Goal: Information Seeking & Learning: Learn about a topic

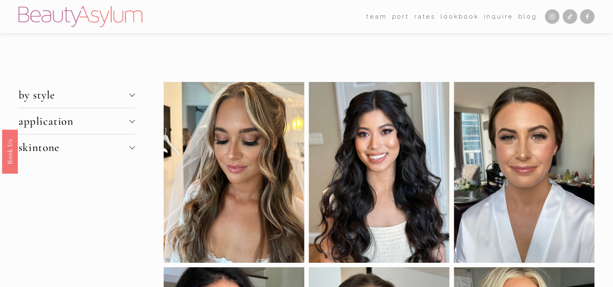
click at [49, 148] on span "skintone" at bounding box center [74, 147] width 111 height 14
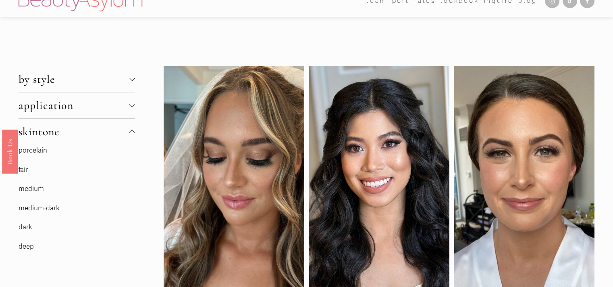
scroll to position [40, 0]
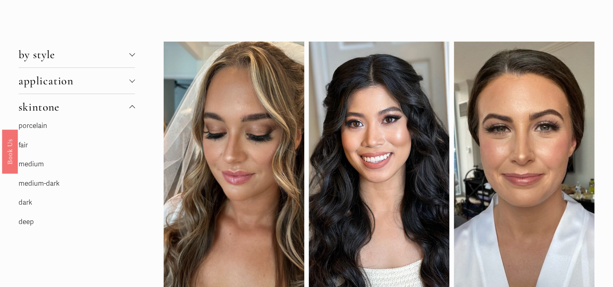
click at [34, 164] on link "medium" at bounding box center [31, 164] width 25 height 8
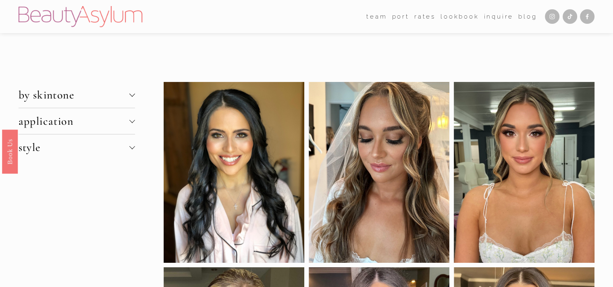
click at [35, 148] on span "style" at bounding box center [74, 147] width 111 height 14
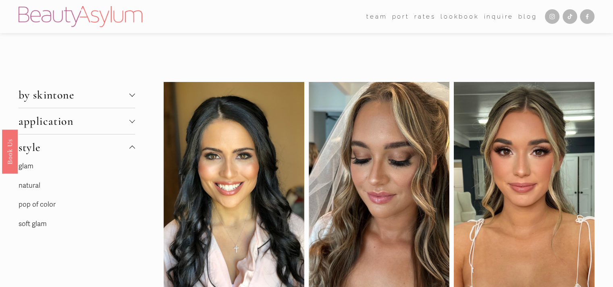
click at [60, 95] on span "by skintone" at bounding box center [74, 95] width 111 height 14
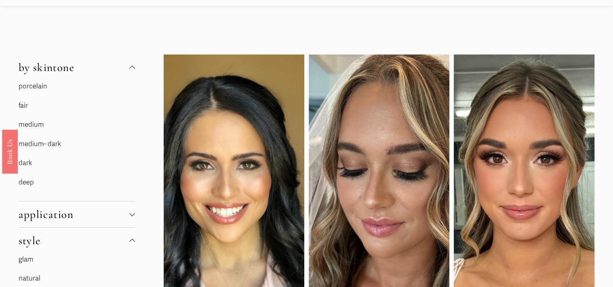
scroll to position [40, 0]
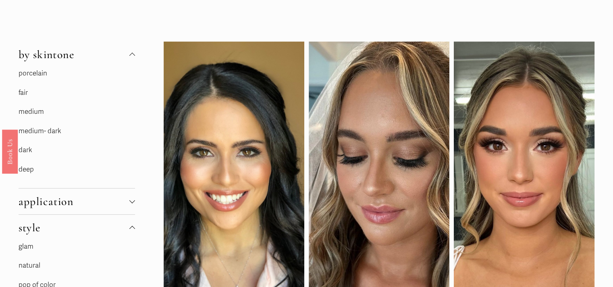
click at [26, 93] on link "fair" at bounding box center [23, 92] width 9 height 8
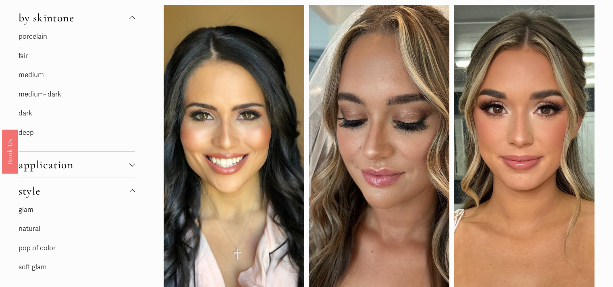
scroll to position [121, 0]
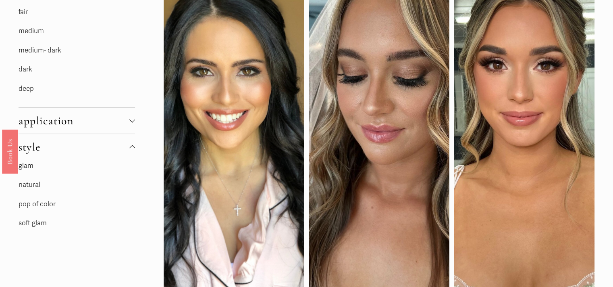
click at [27, 167] on link "glam" at bounding box center [26, 165] width 15 height 8
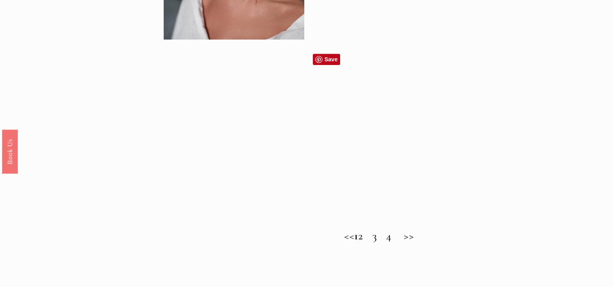
scroll to position [806, 0]
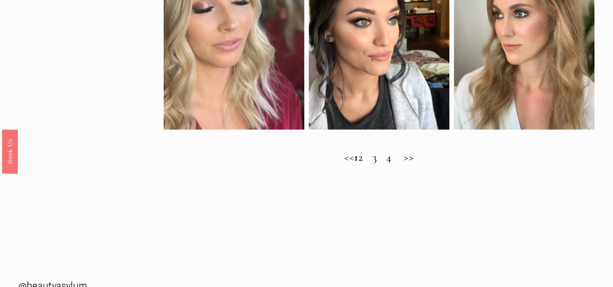
click at [372, 164] on h2 "<< 1 2 3 4 >>" at bounding box center [379, 156] width 431 height 13
click at [369, 164] on h2 "<< 1 2 3 4 >>" at bounding box center [379, 156] width 431 height 13
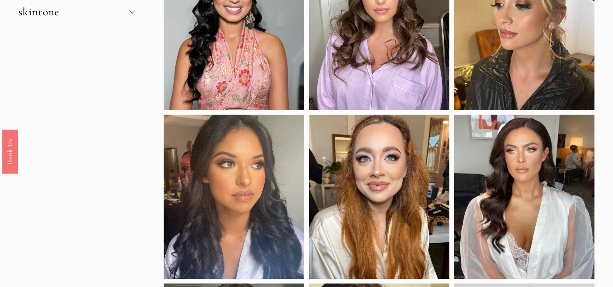
scroll to position [0, 0]
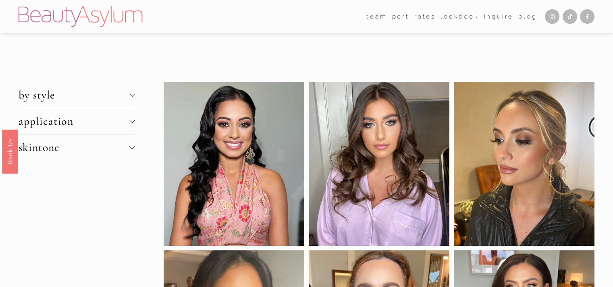
click at [46, 94] on span "by style" at bounding box center [74, 95] width 111 height 14
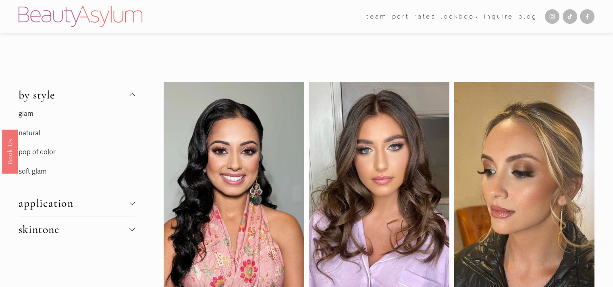
click at [34, 133] on link "natural" at bounding box center [30, 133] width 22 height 8
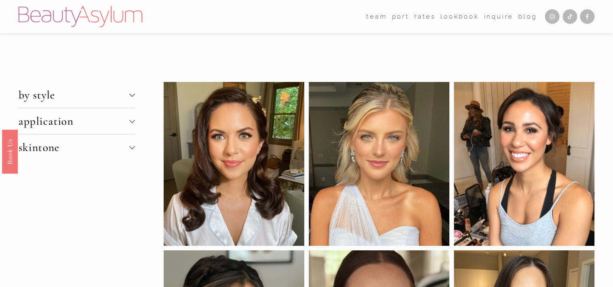
click at [40, 100] on span "by style" at bounding box center [74, 95] width 111 height 14
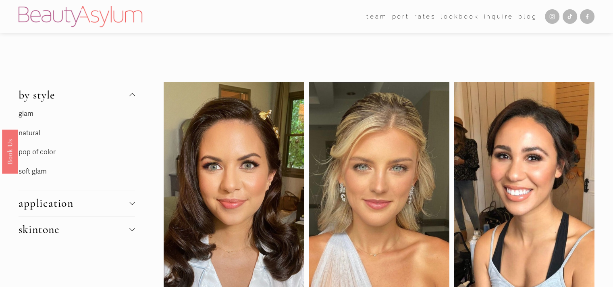
click at [31, 173] on link "soft glam" at bounding box center [33, 171] width 28 height 8
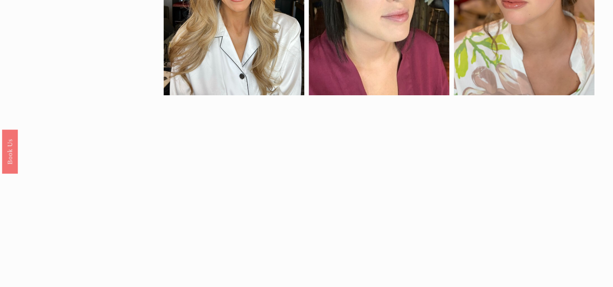
scroll to position [443, 0]
